Goal: Transaction & Acquisition: Purchase product/service

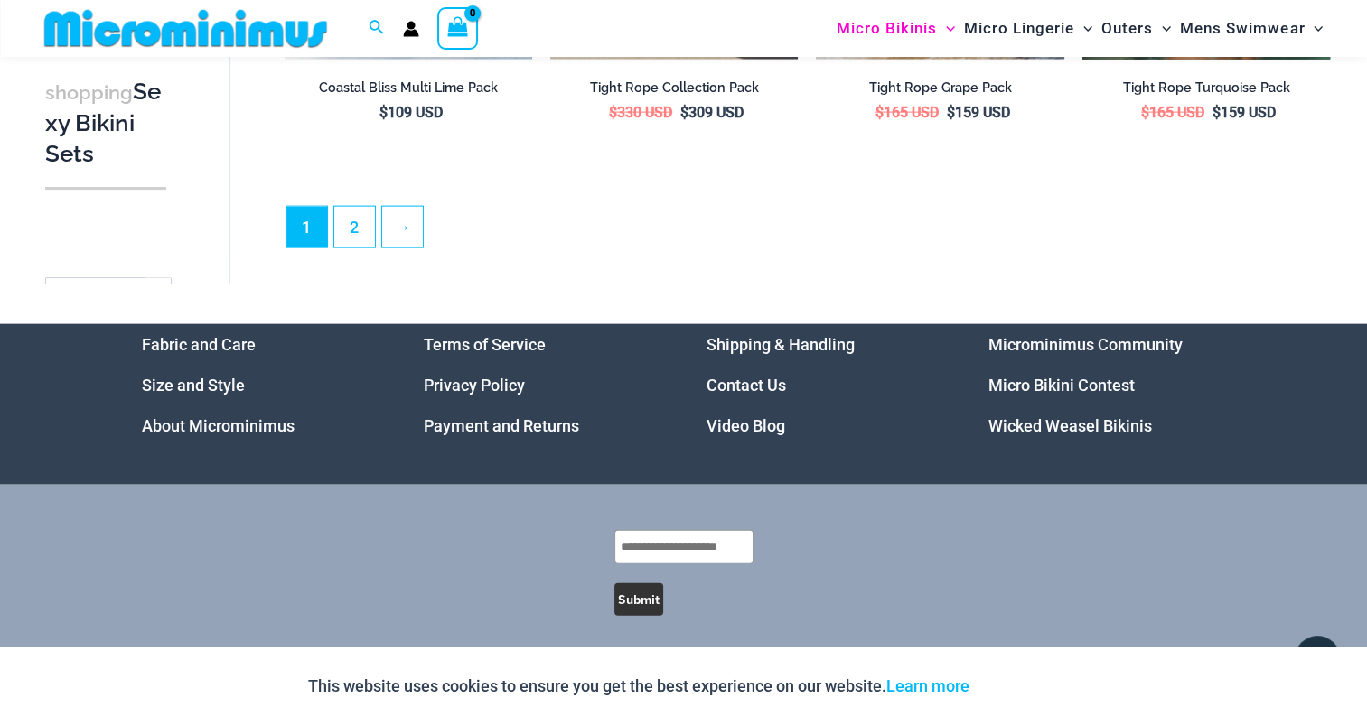
scroll to position [4044, 0]
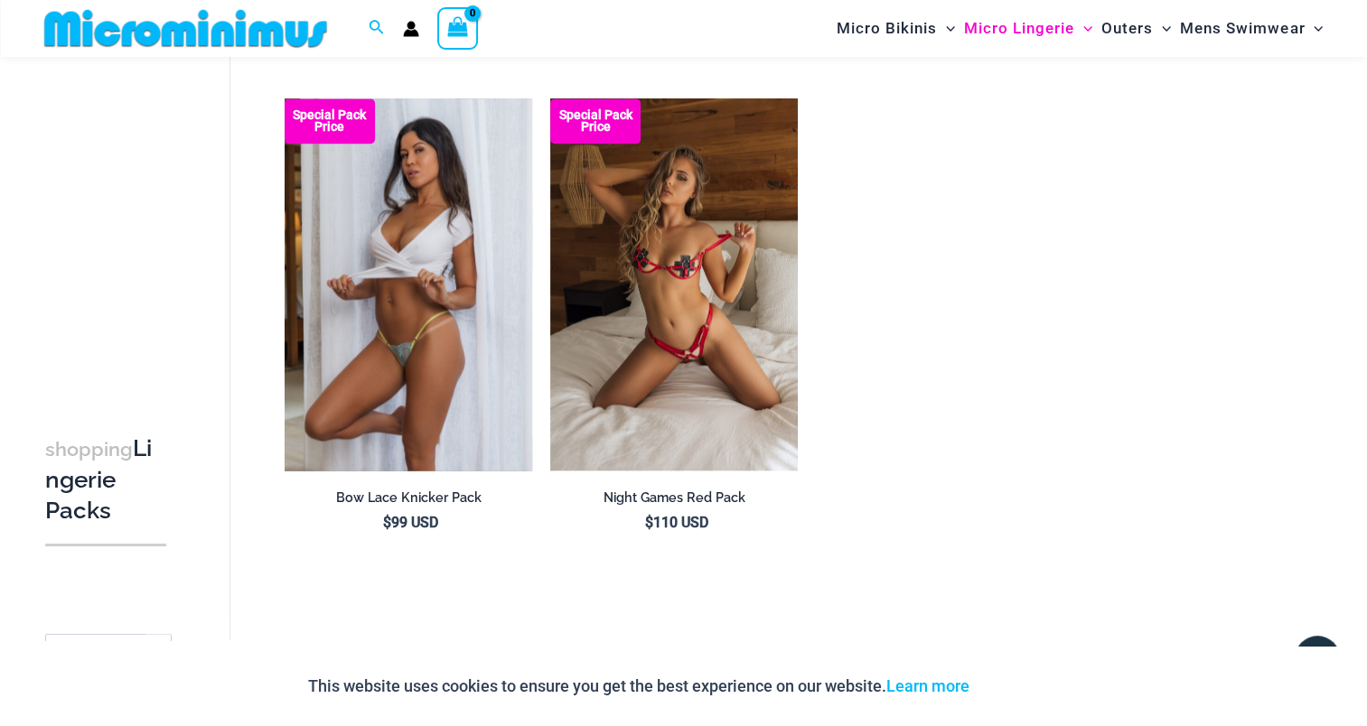
scroll to position [2107, 0]
click at [380, 285] on img at bounding box center [409, 284] width 248 height 371
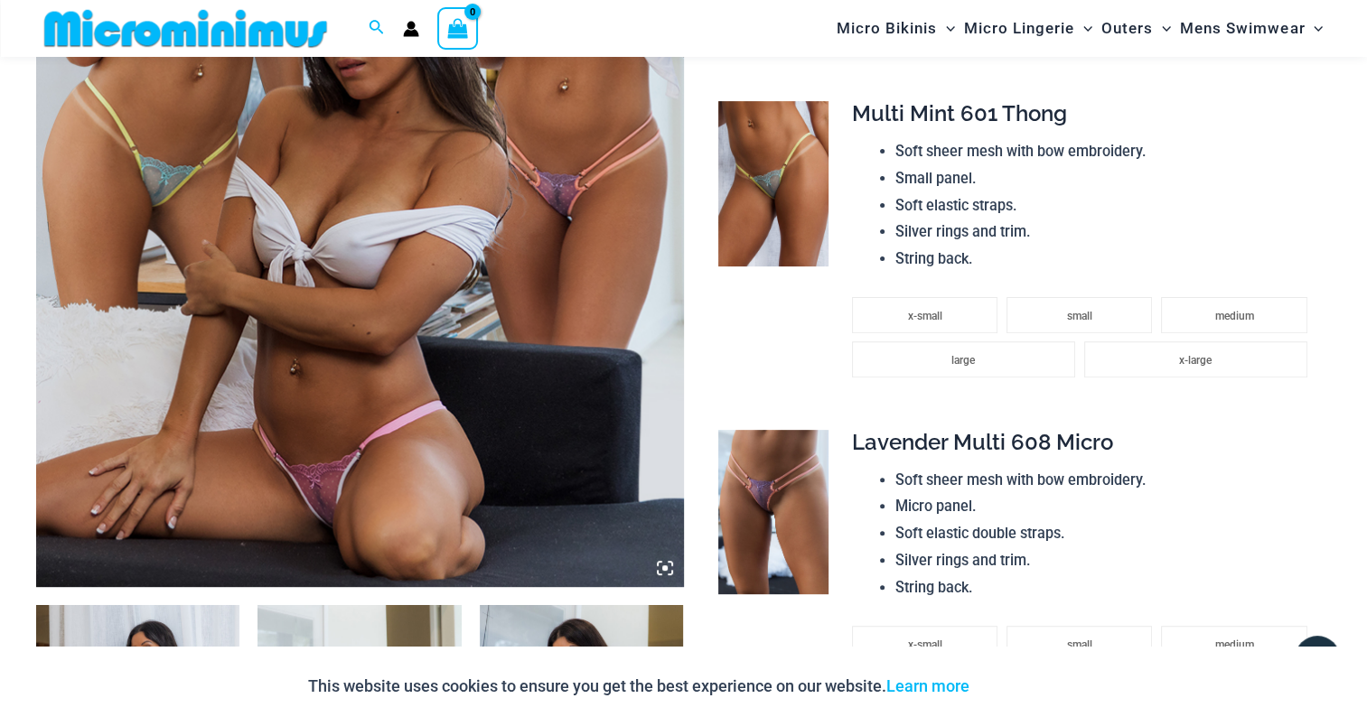
scroll to position [437, 0]
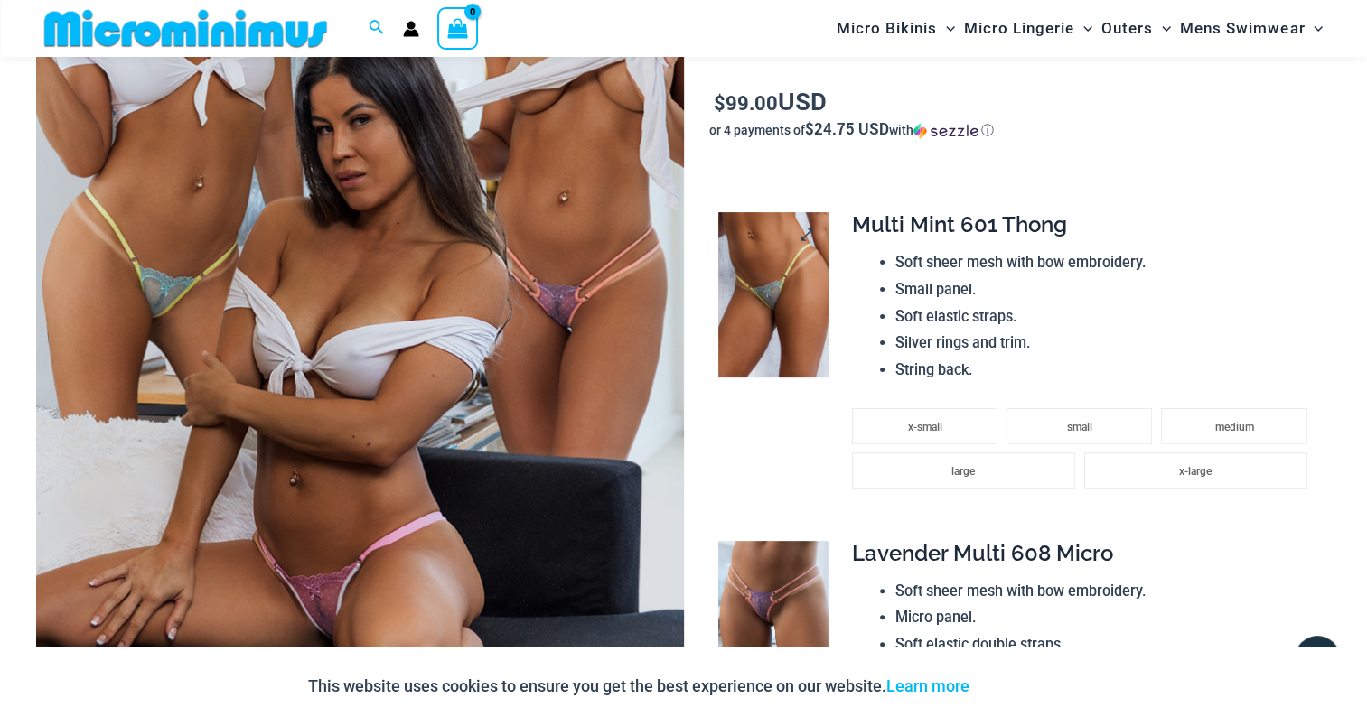
click at [770, 278] on img at bounding box center [772, 294] width 109 height 164
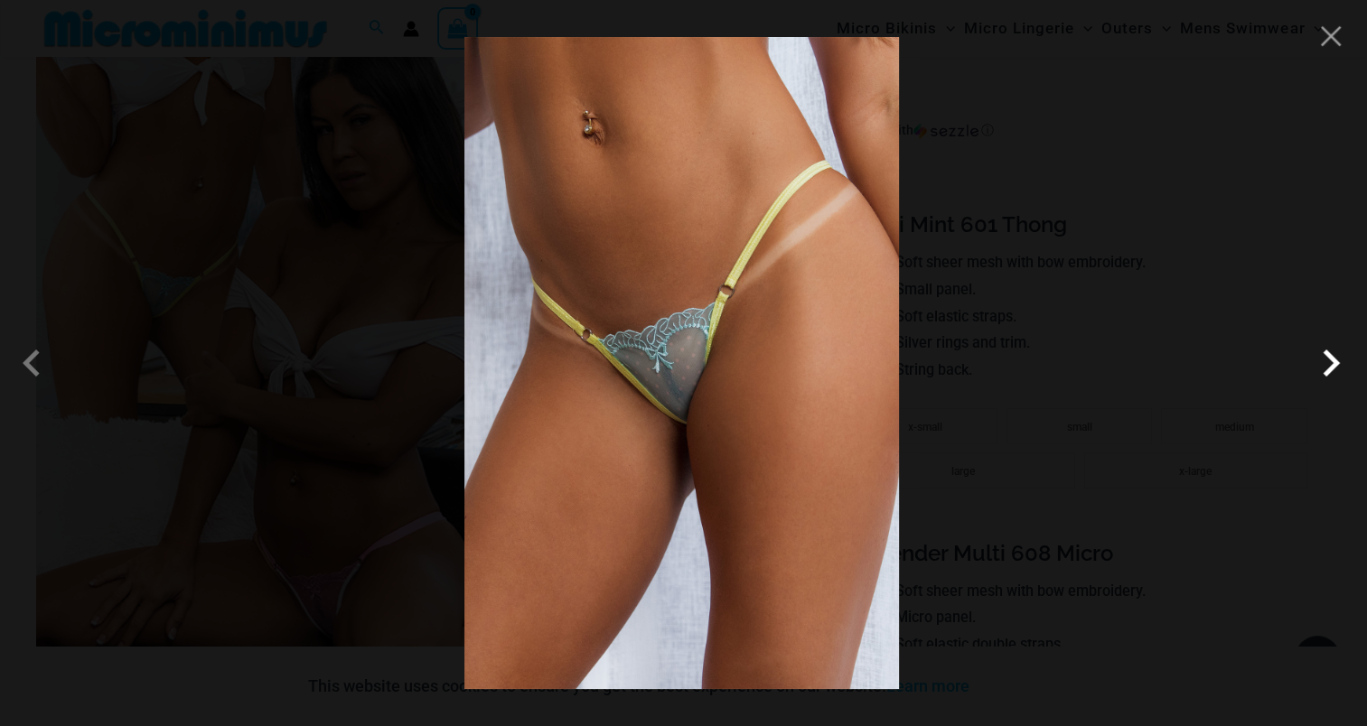
click at [1326, 359] on span at bounding box center [1331, 363] width 54 height 54
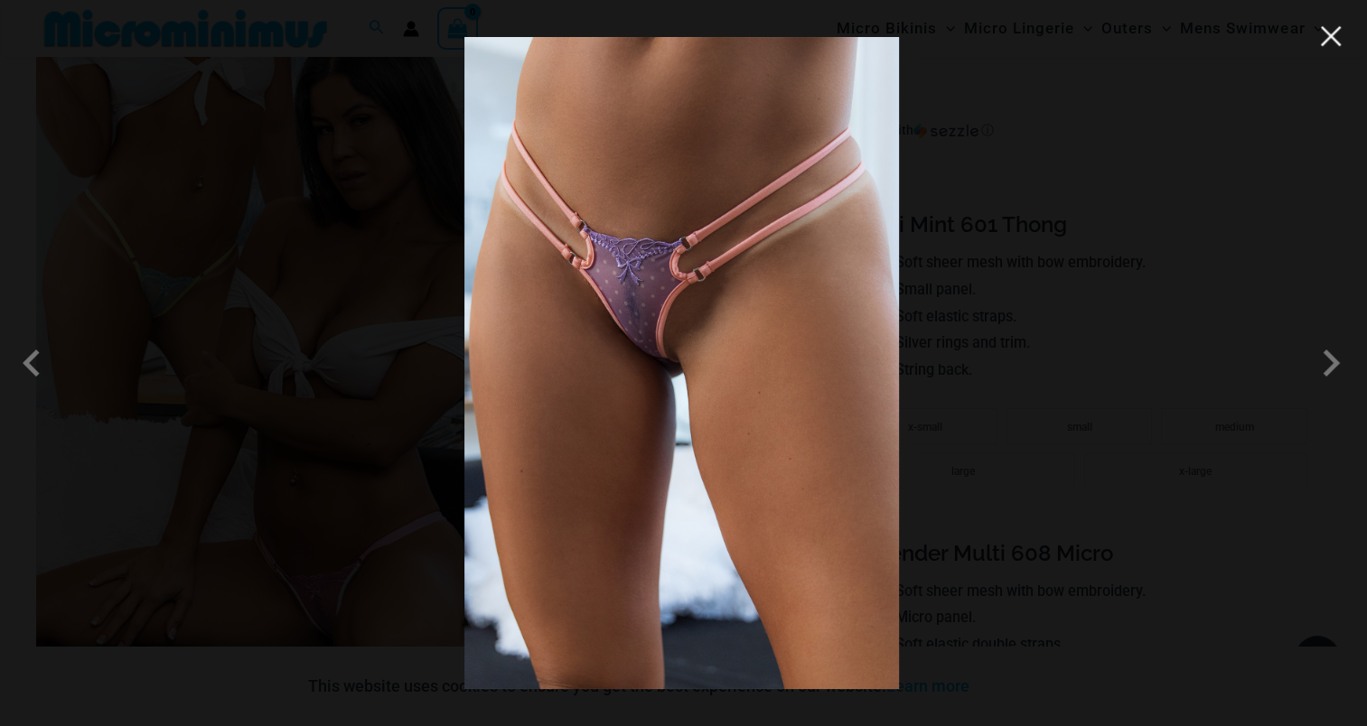
click at [1337, 23] on button "Close" at bounding box center [1330, 36] width 27 height 27
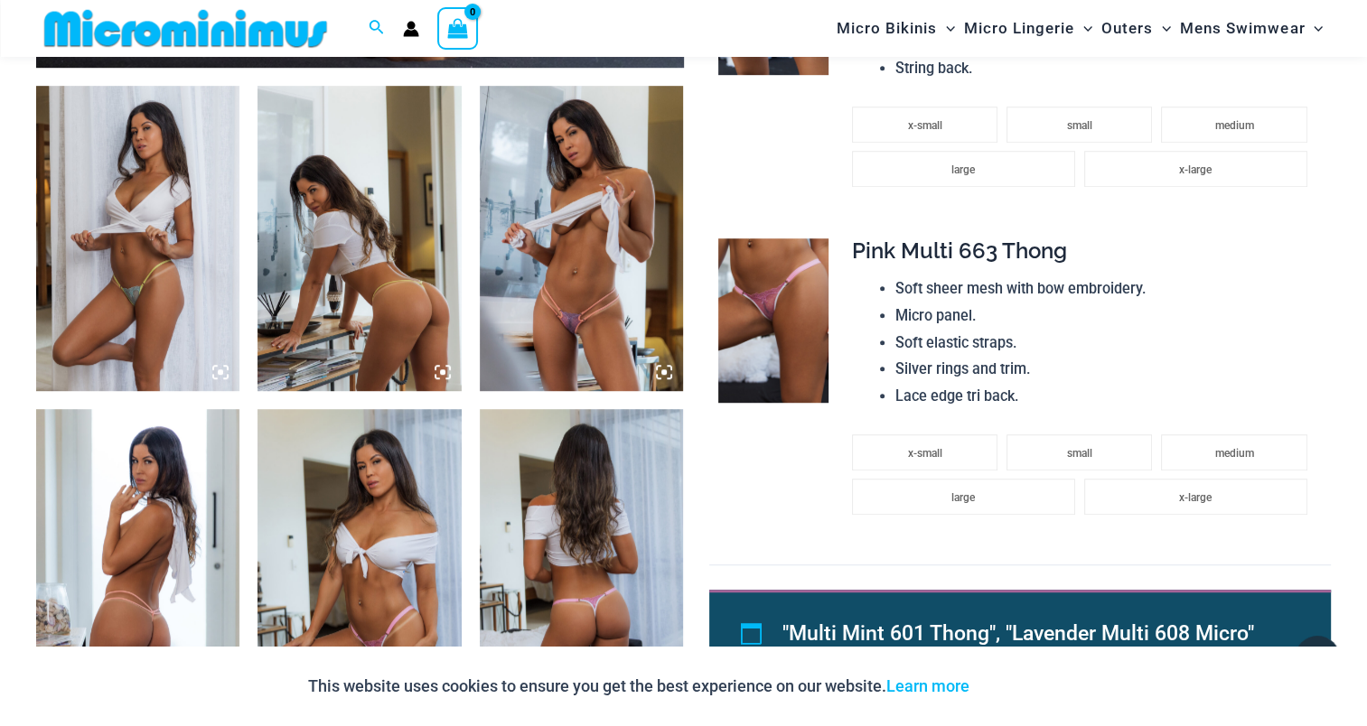
scroll to position [1160, 0]
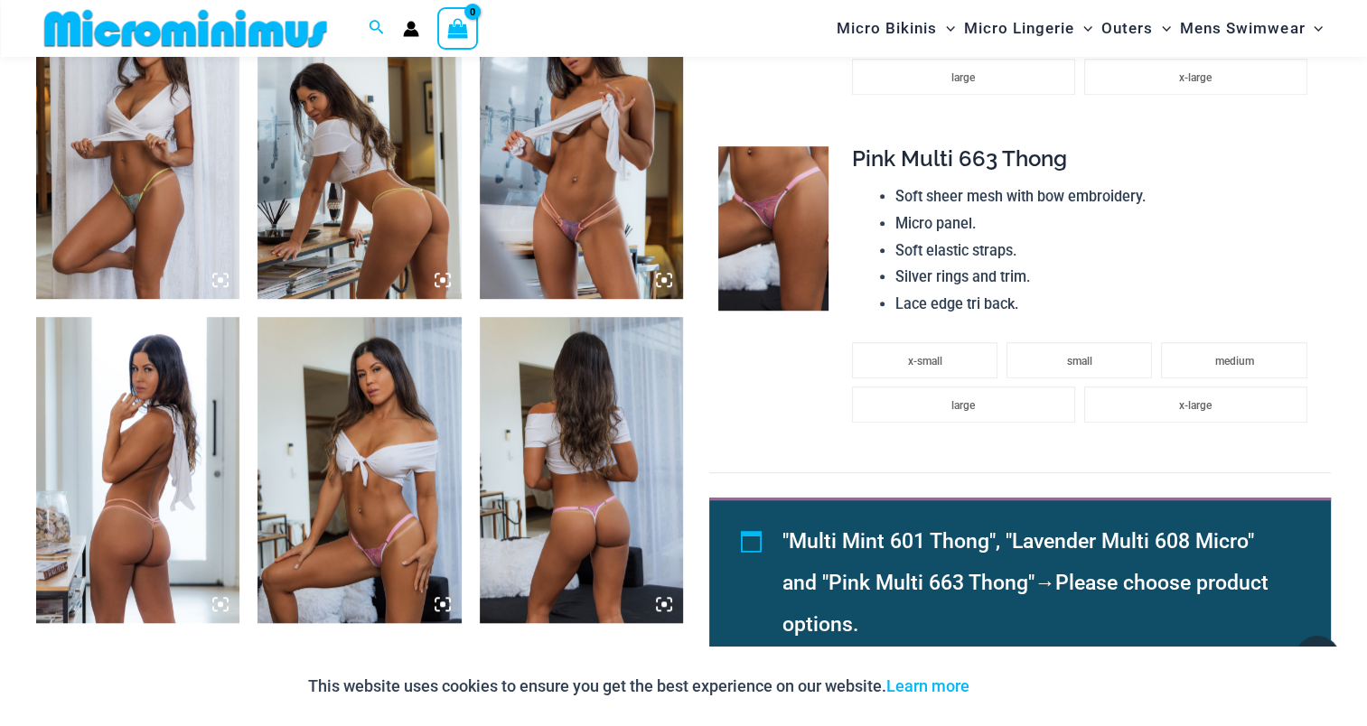
click at [159, 156] on img at bounding box center [137, 146] width 203 height 305
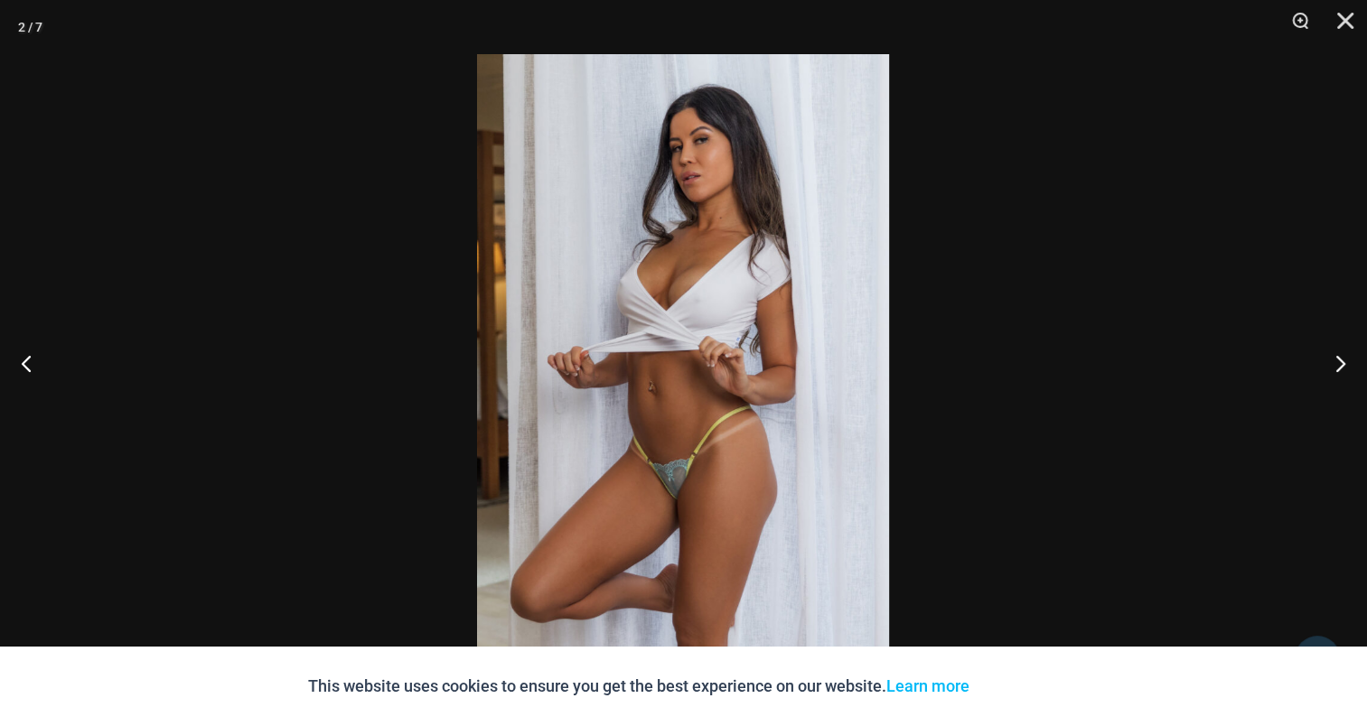
click at [694, 279] on img at bounding box center [683, 363] width 412 height 618
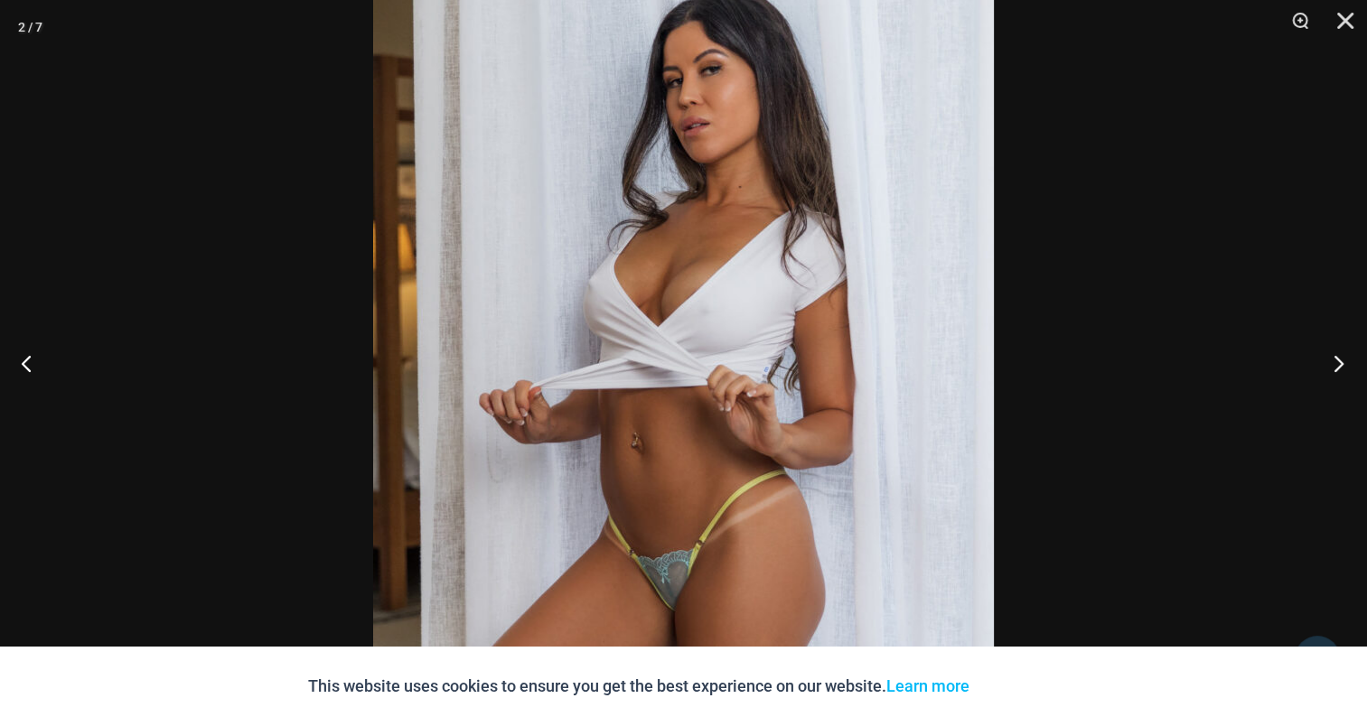
click at [1343, 345] on button "Next" at bounding box center [1333, 363] width 68 height 90
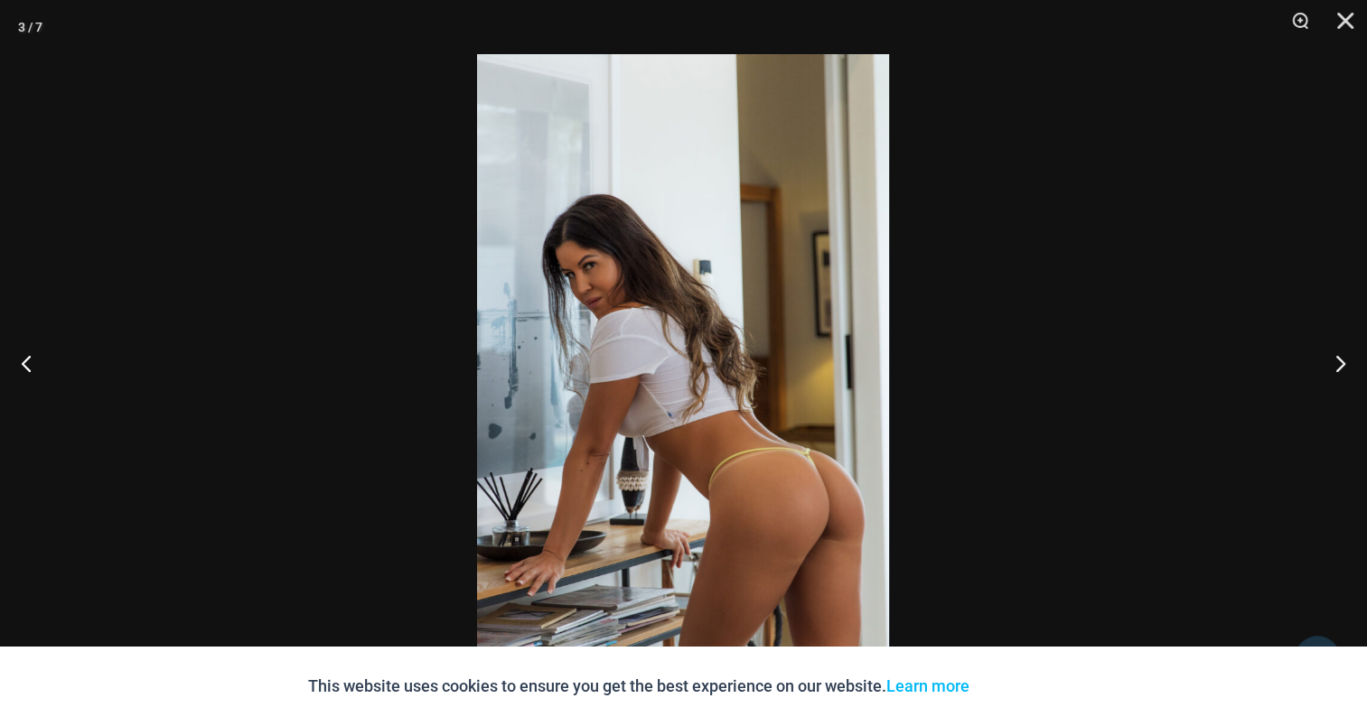
click at [579, 323] on img at bounding box center [683, 363] width 412 height 618
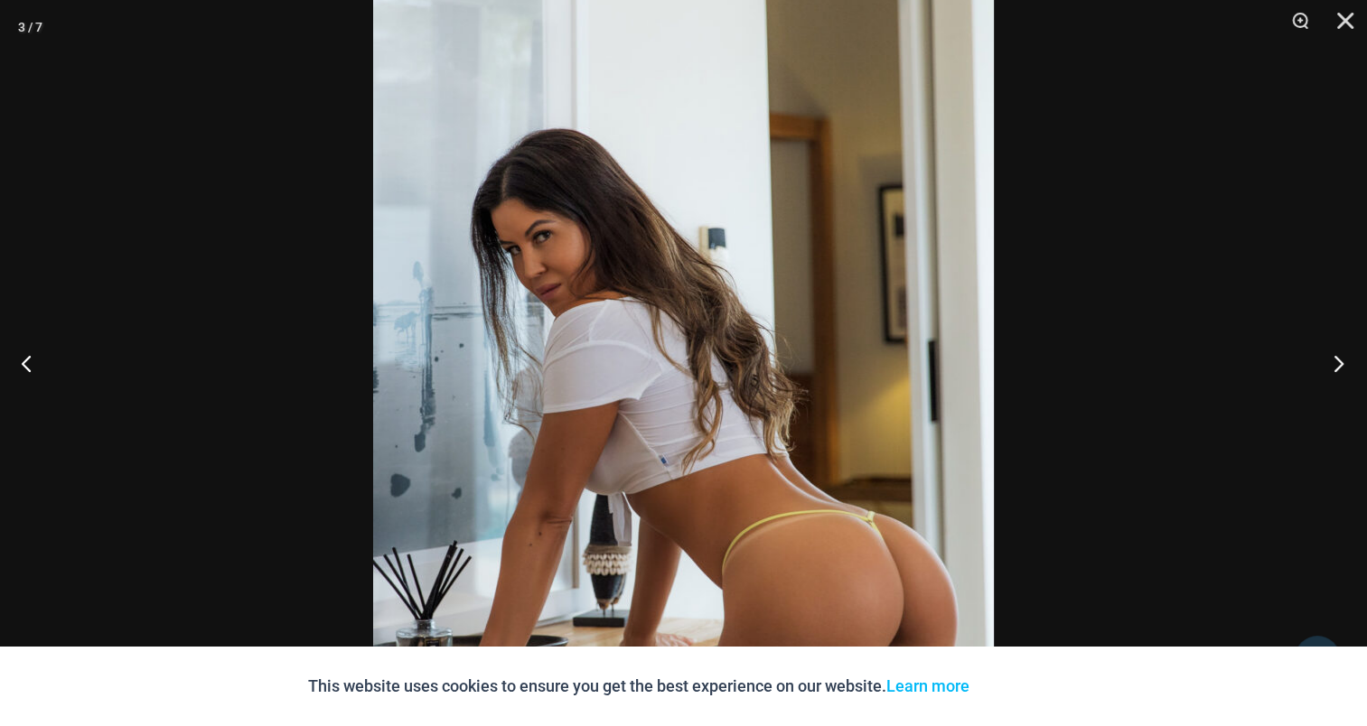
click at [1331, 356] on button "Next" at bounding box center [1333, 363] width 68 height 90
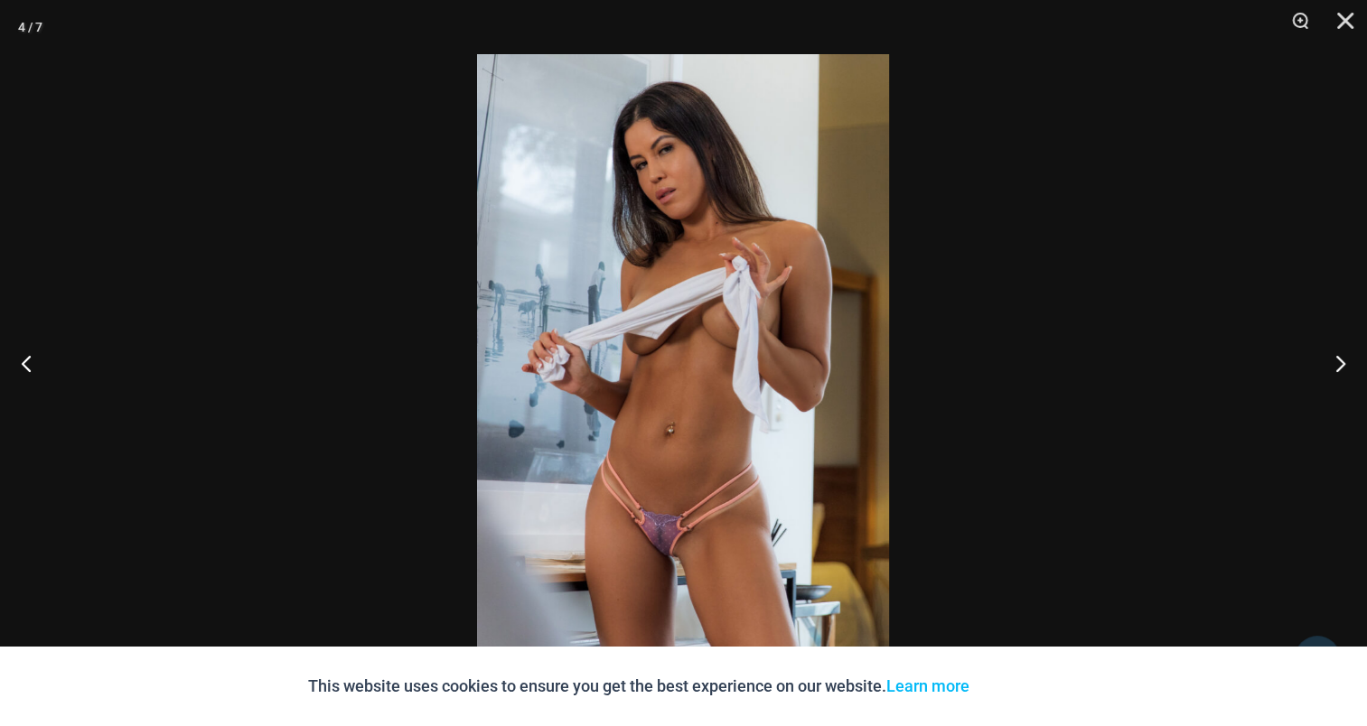
click at [743, 302] on img at bounding box center [683, 363] width 412 height 618
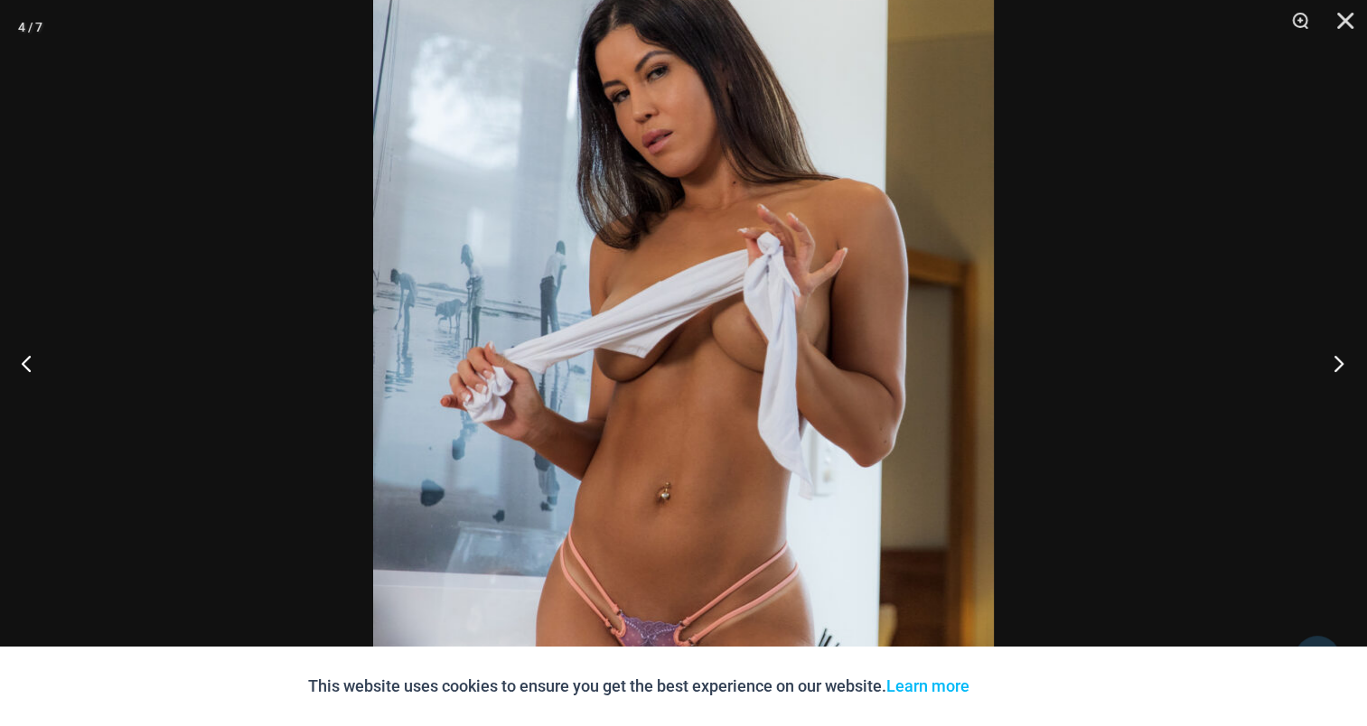
click at [1335, 352] on button "Next" at bounding box center [1333, 363] width 68 height 90
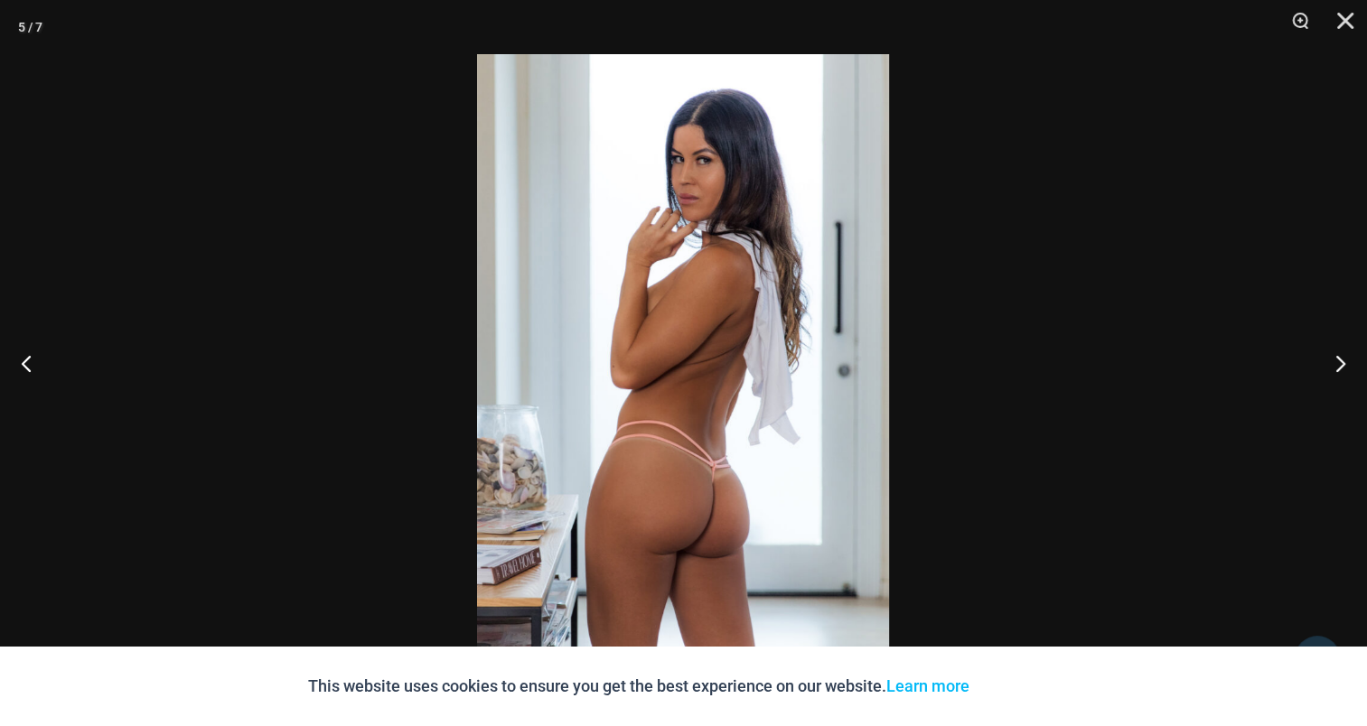
click at [788, 325] on img at bounding box center [683, 363] width 412 height 618
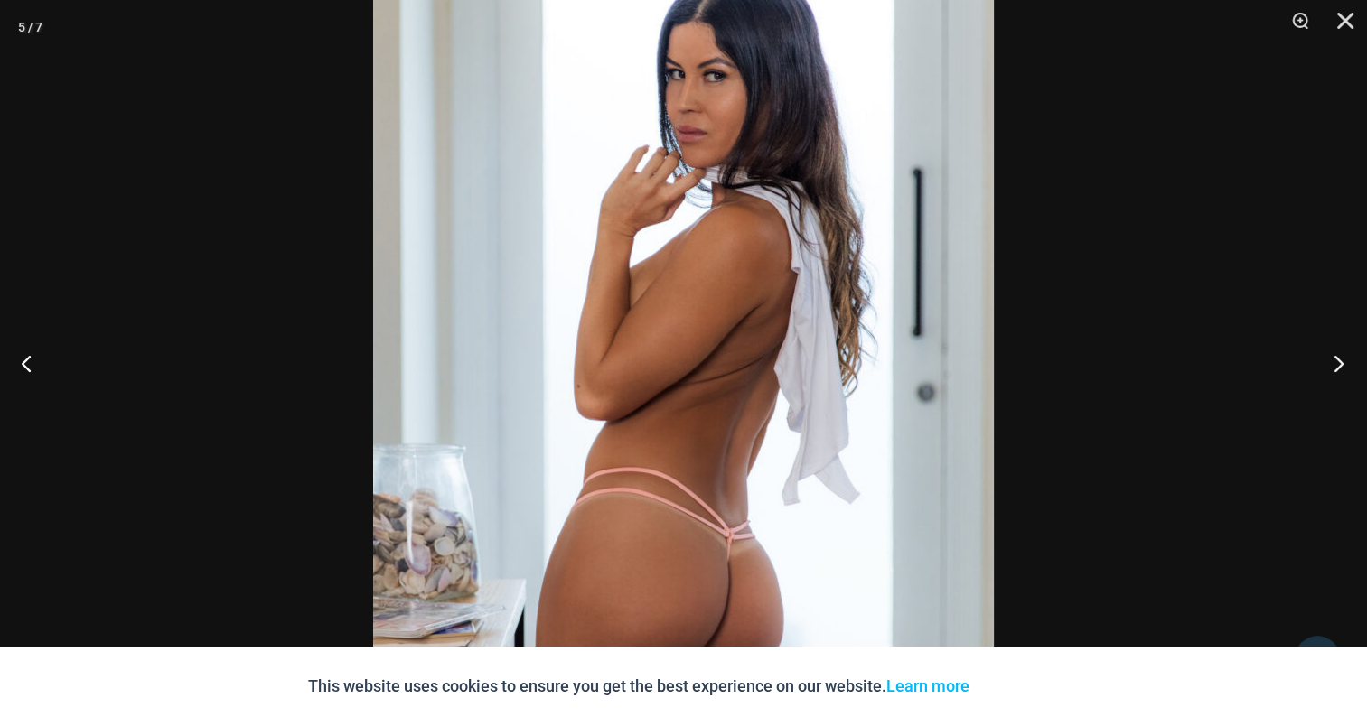
click at [1348, 364] on button "Next" at bounding box center [1333, 363] width 68 height 90
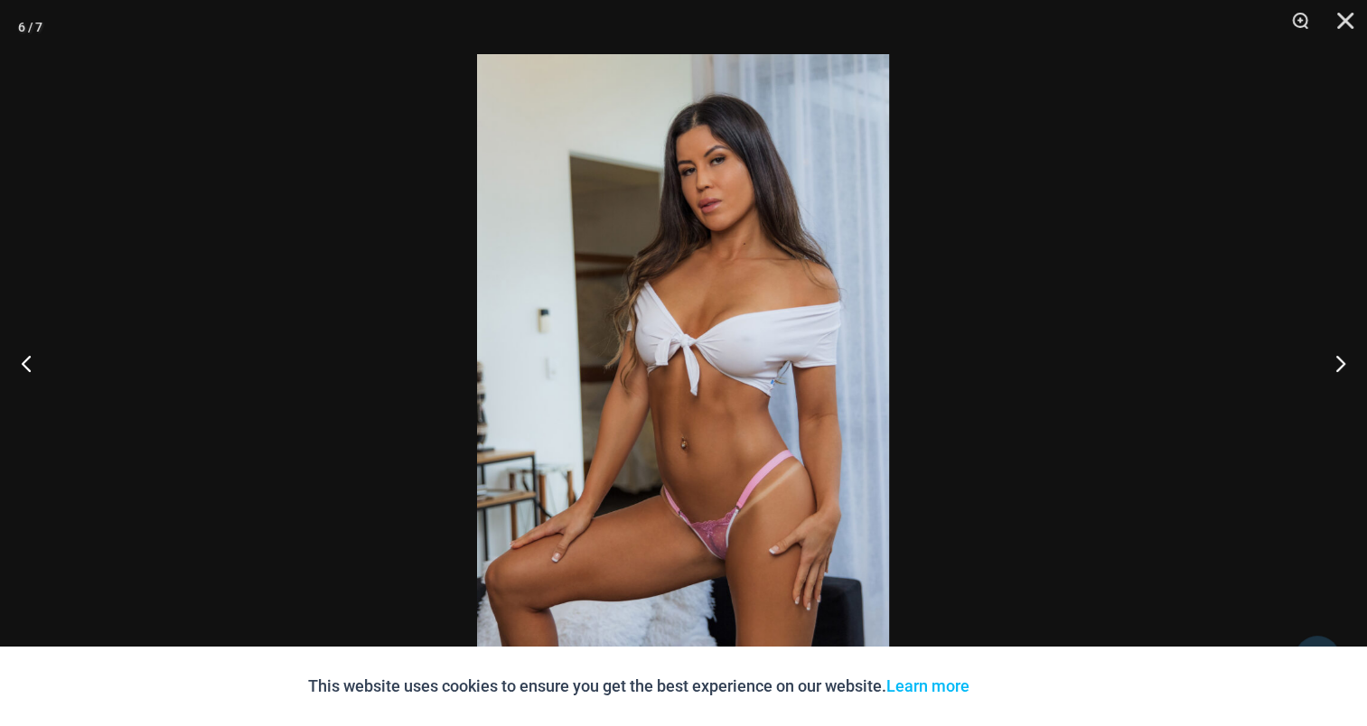
click at [720, 278] on img at bounding box center [683, 363] width 412 height 618
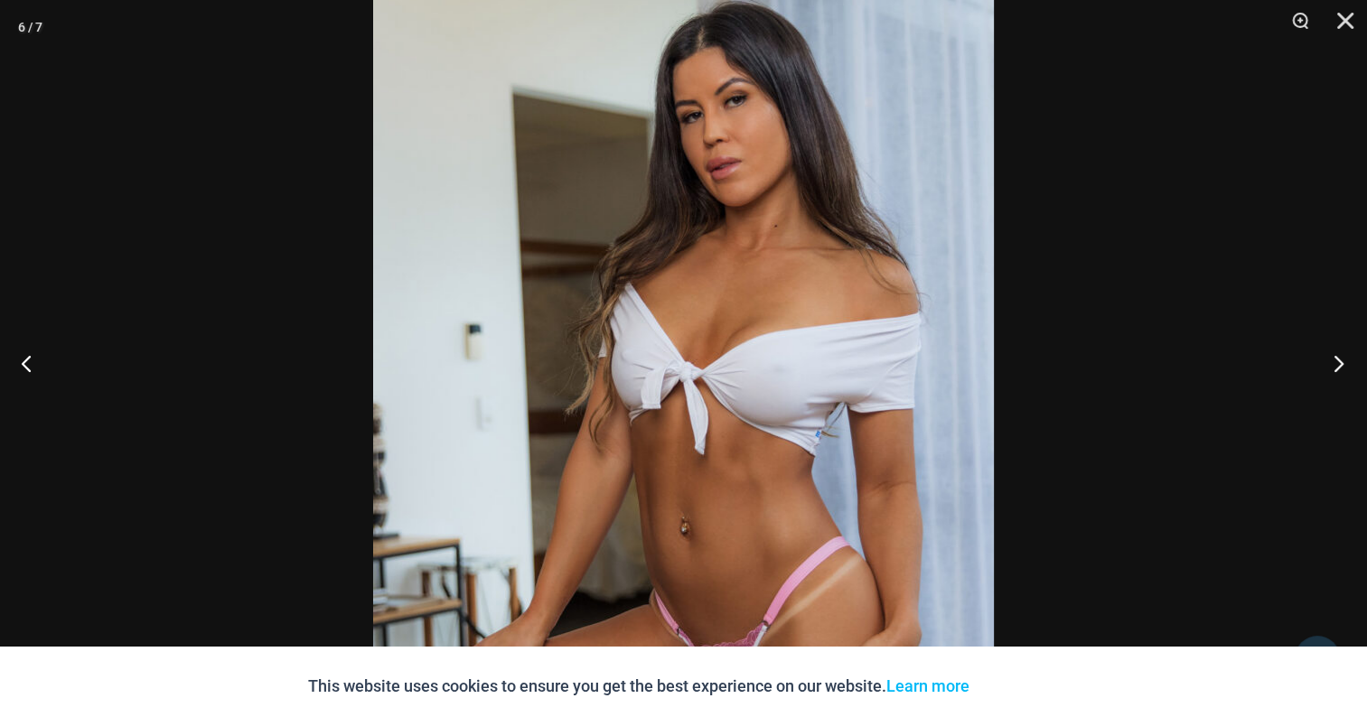
click at [1335, 357] on button "Next" at bounding box center [1333, 363] width 68 height 90
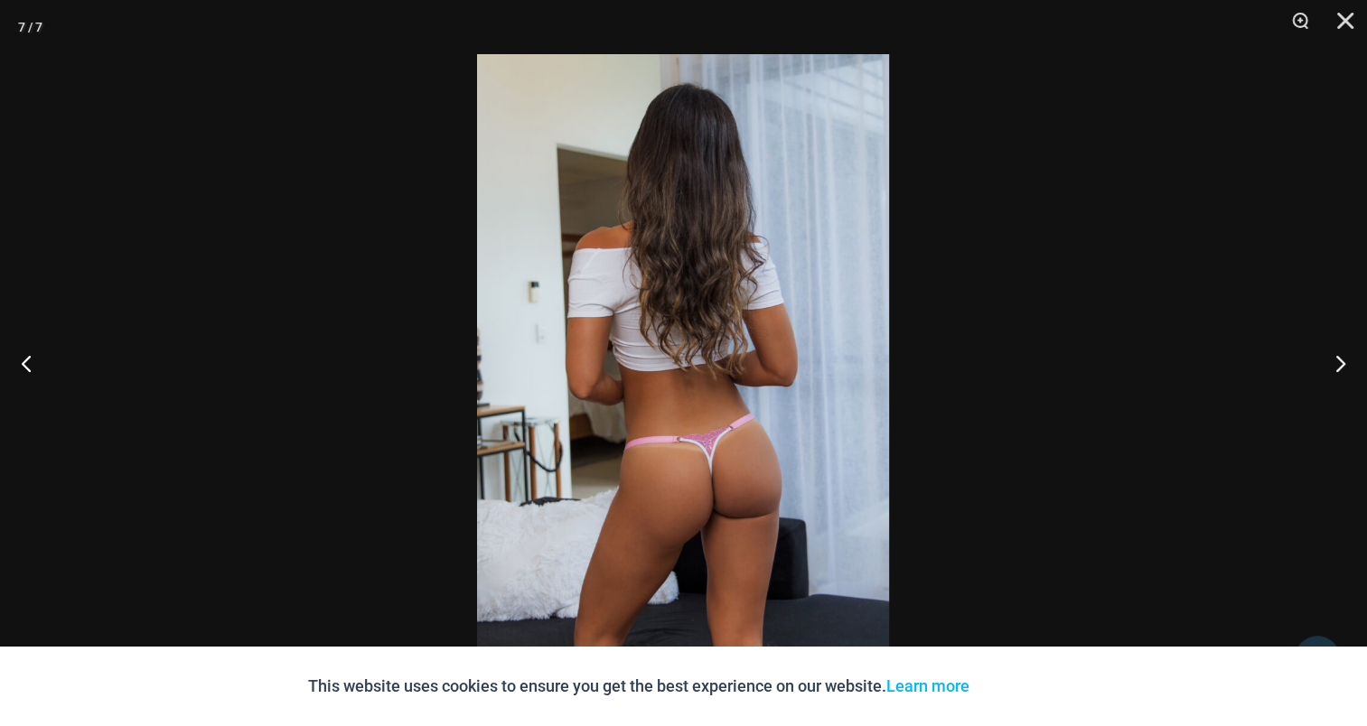
click at [763, 286] on img at bounding box center [683, 363] width 412 height 618
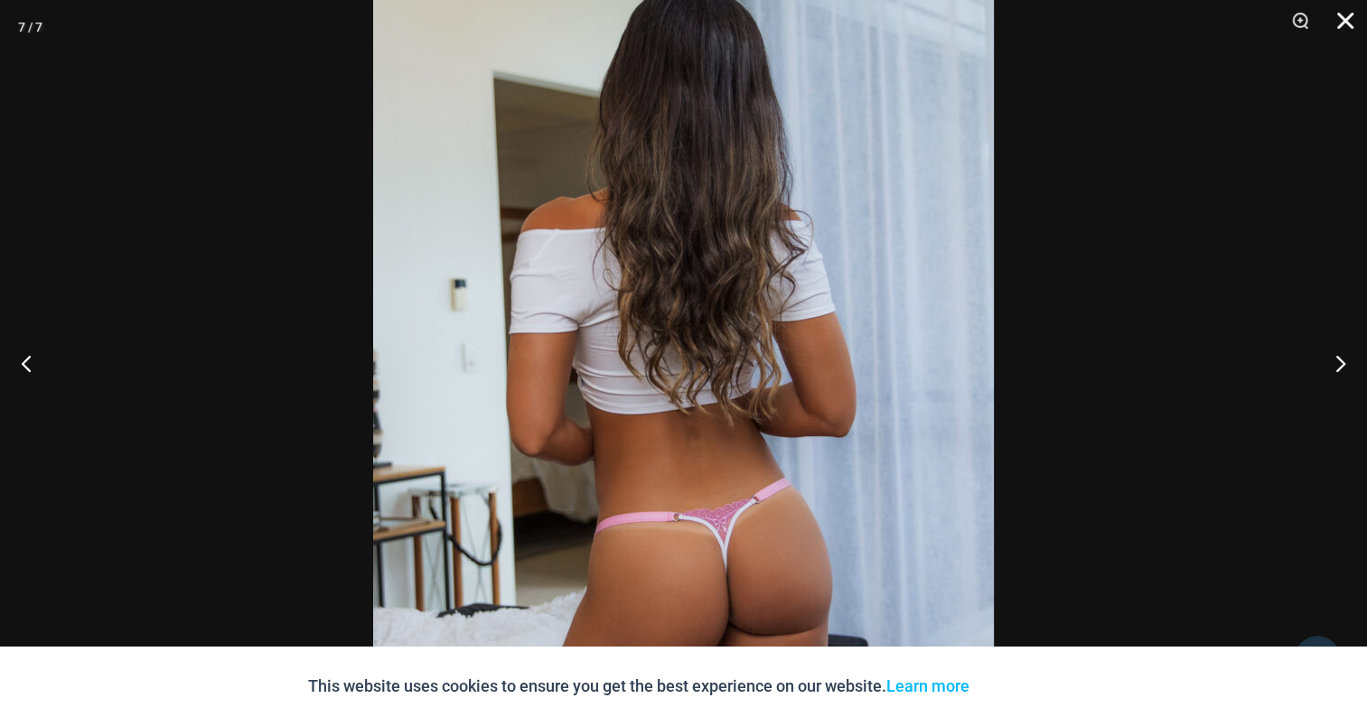
click at [1345, 14] on button "Close" at bounding box center [1339, 27] width 45 height 54
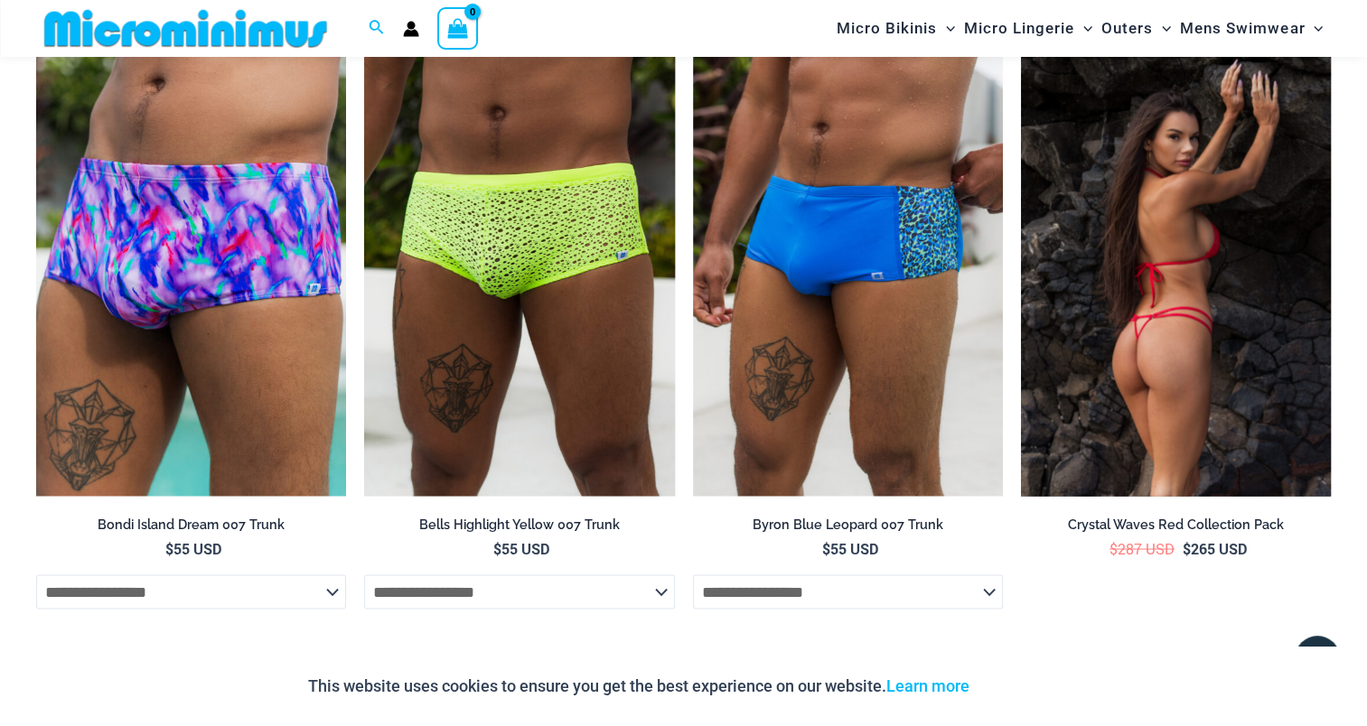
scroll to position [2967, 0]
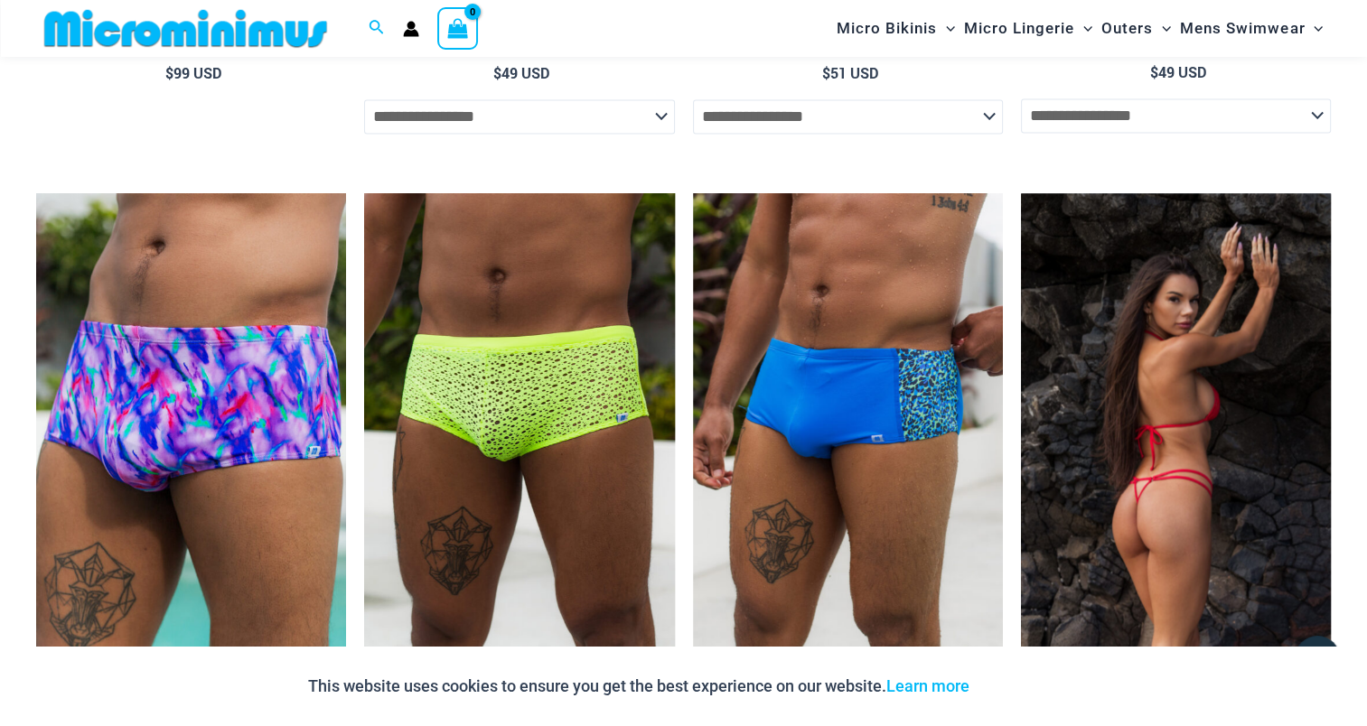
click at [1167, 303] on img at bounding box center [1176, 425] width 310 height 465
